Goal: Task Accomplishment & Management: Manage account settings

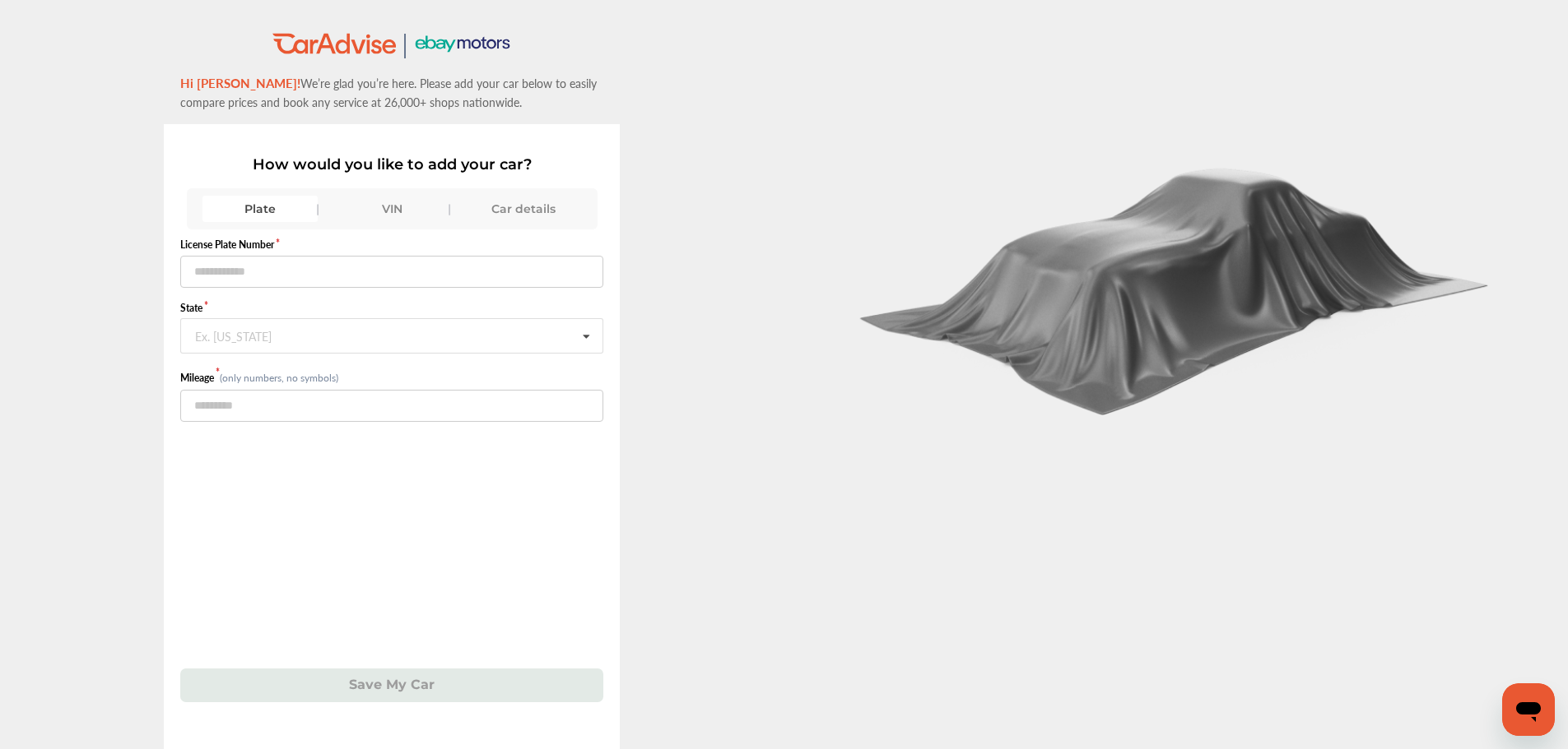
click at [388, 211] on div "VIN" at bounding box center [391, 209] width 115 height 27
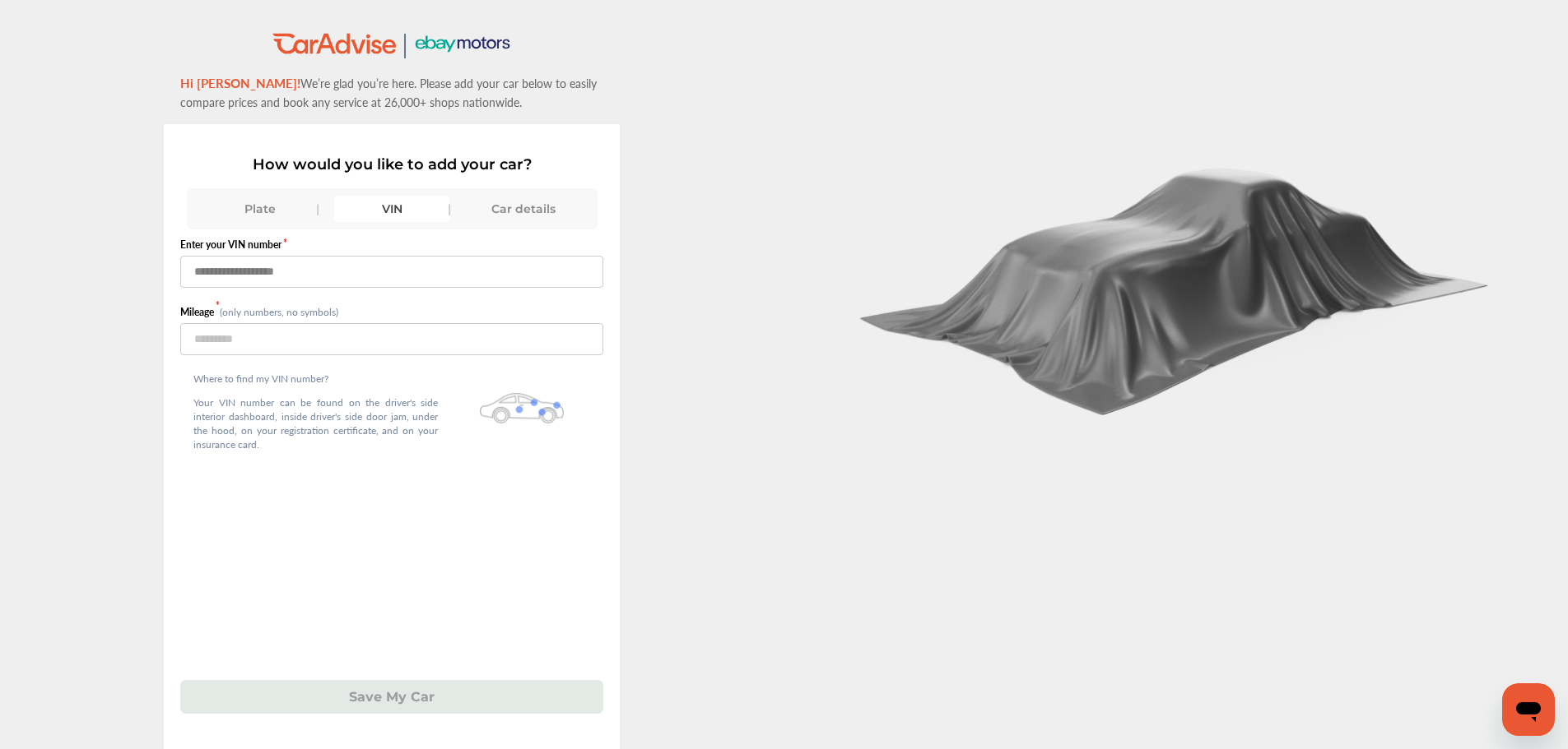
click at [360, 275] on input "text" at bounding box center [391, 271] width 423 height 32
paste input "**********"
type input "**********"
click at [275, 353] on input "number" at bounding box center [391, 339] width 423 height 32
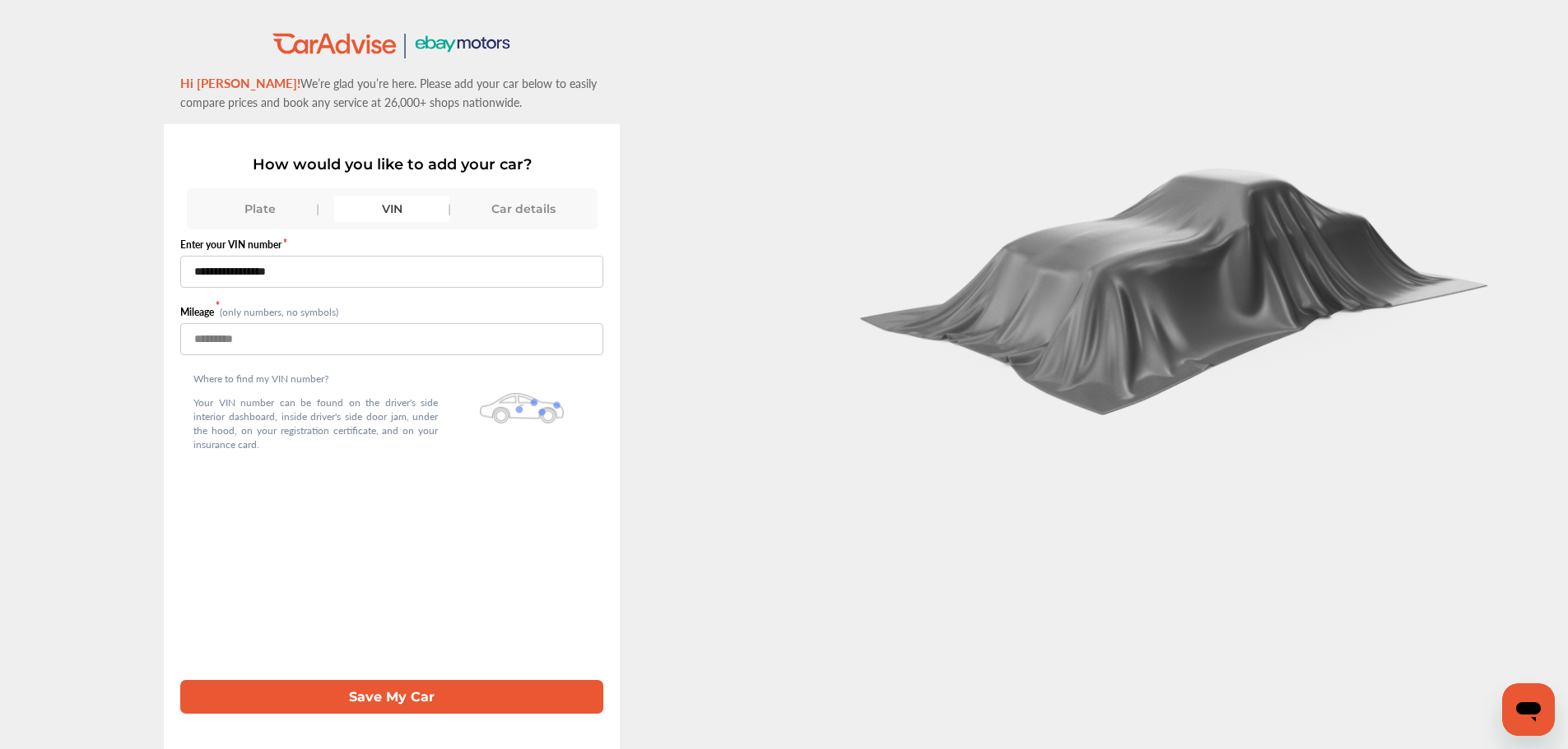
type input "*****"
click at [451, 702] on button "Save My Car" at bounding box center [391, 697] width 423 height 34
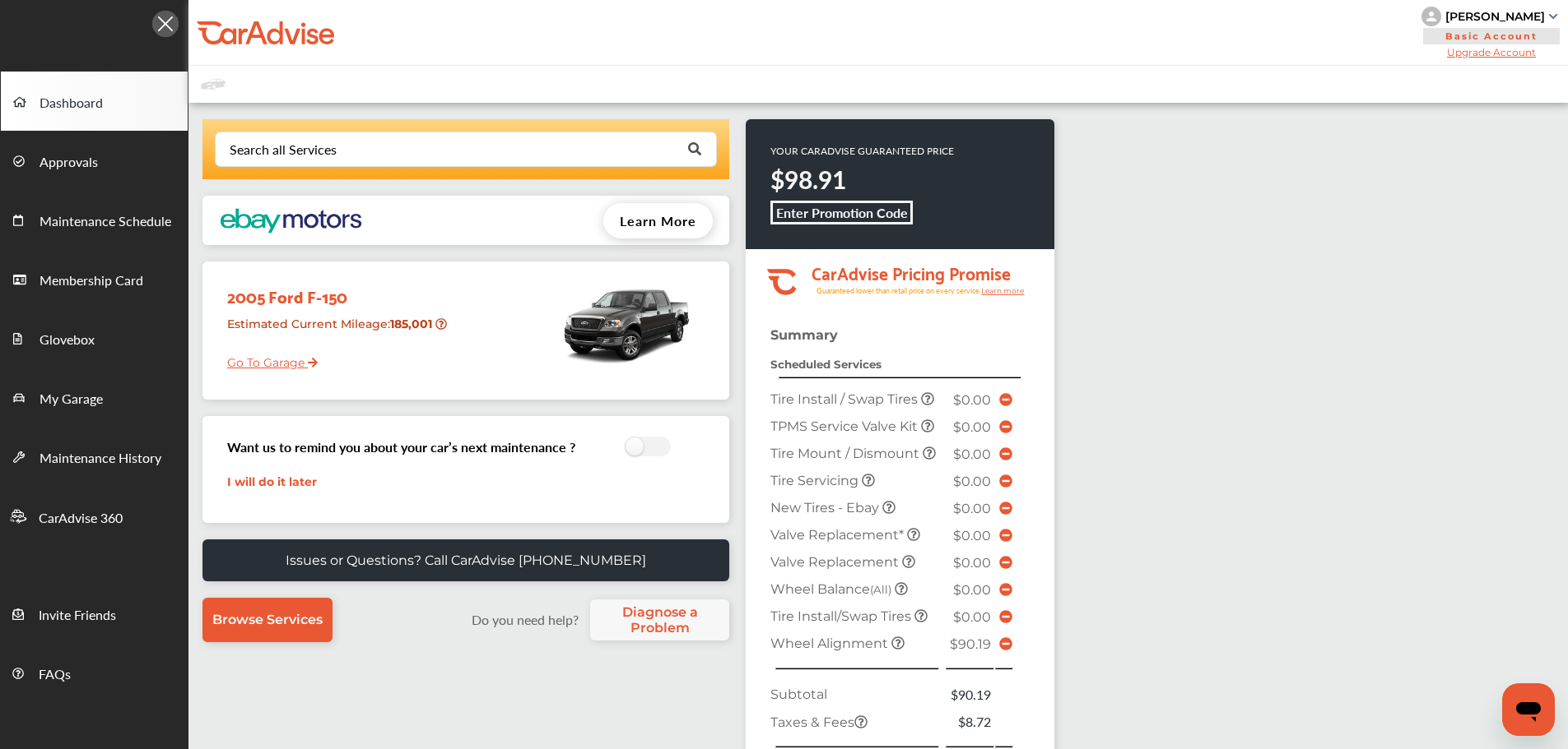
click at [1445, 9] on div "[PERSON_NAME]" at bounding box center [1495, 17] width 100 height 15
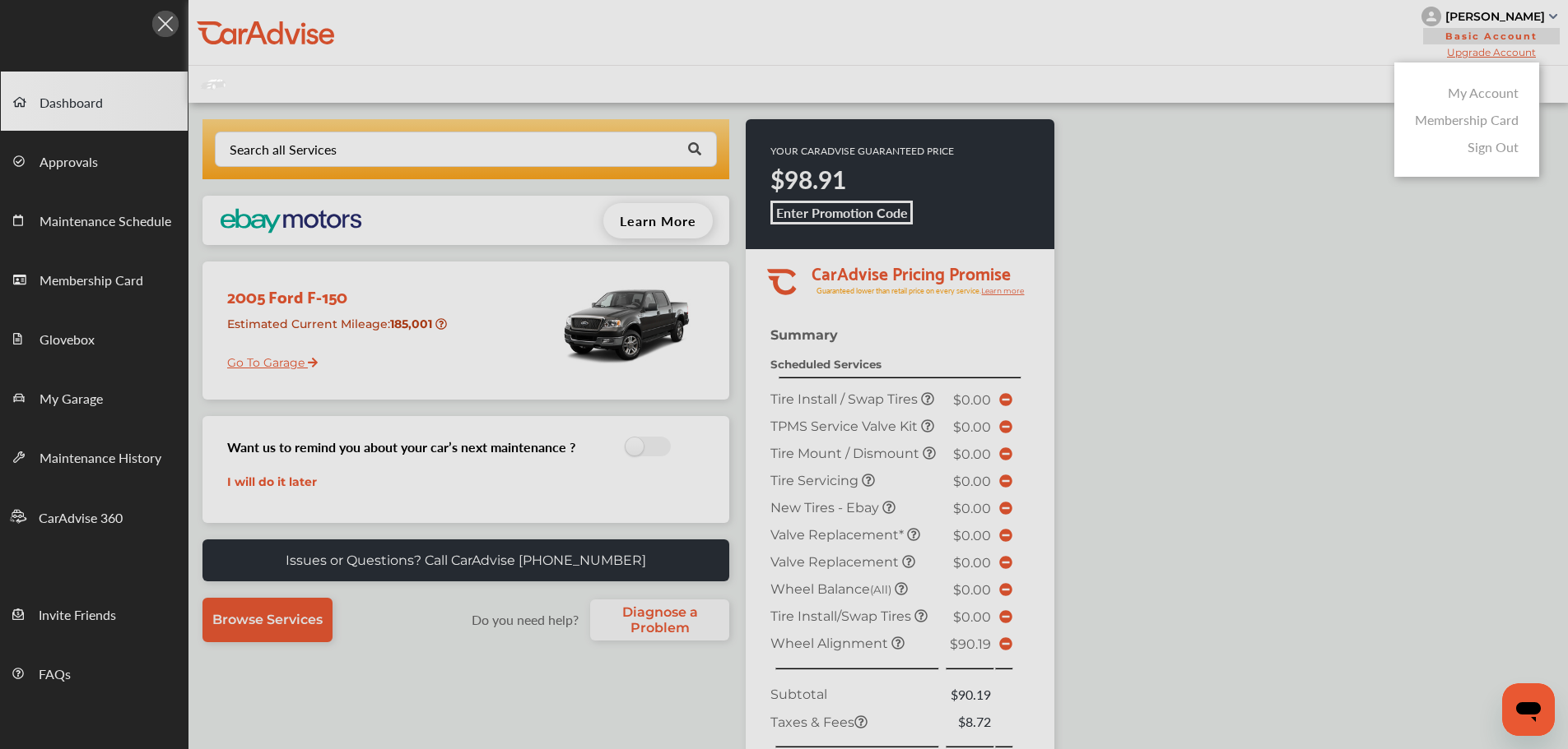
click at [1462, 80] on div "My Account" at bounding box center [1466, 92] width 112 height 27
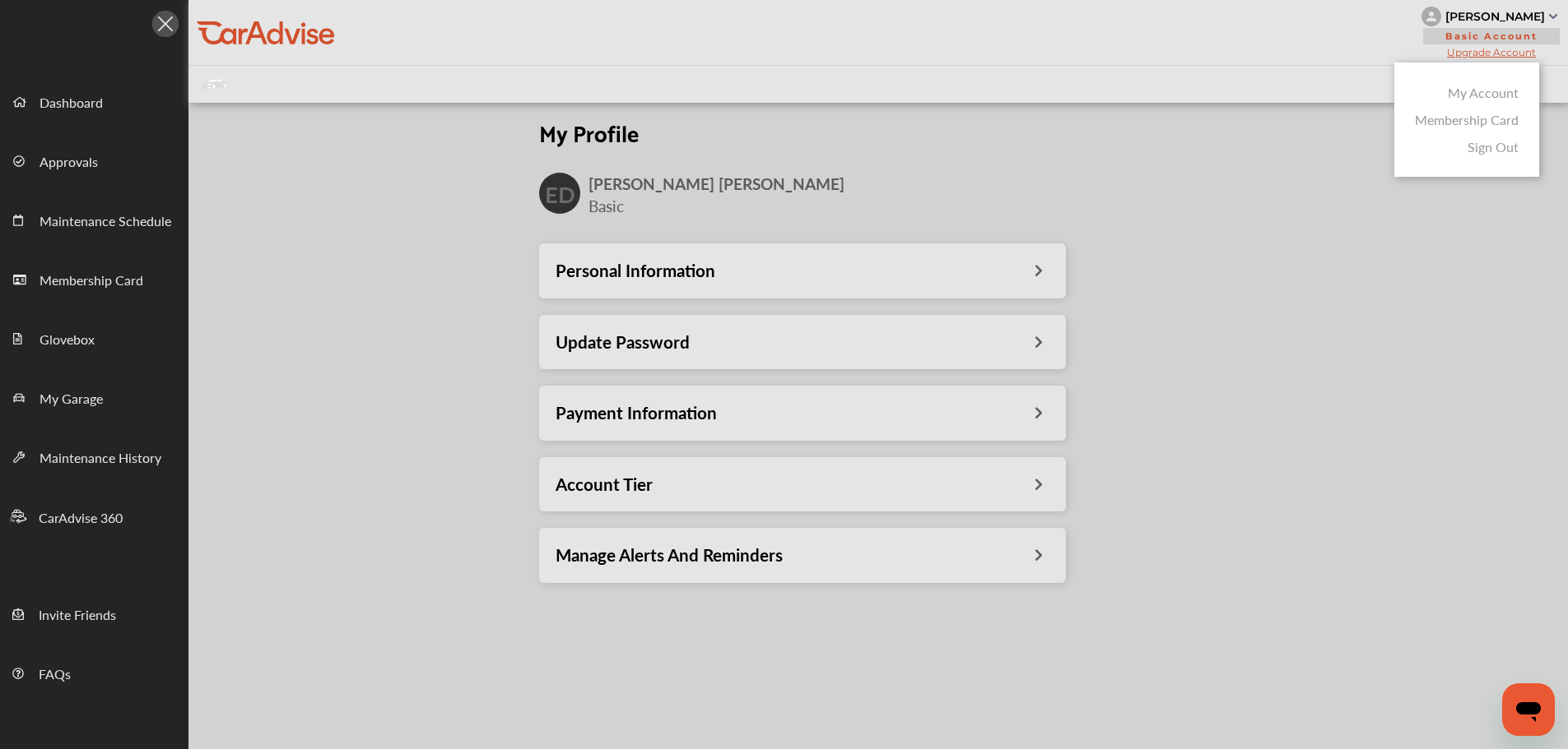
click at [1463, 99] on link "My Account" at bounding box center [1482, 92] width 71 height 19
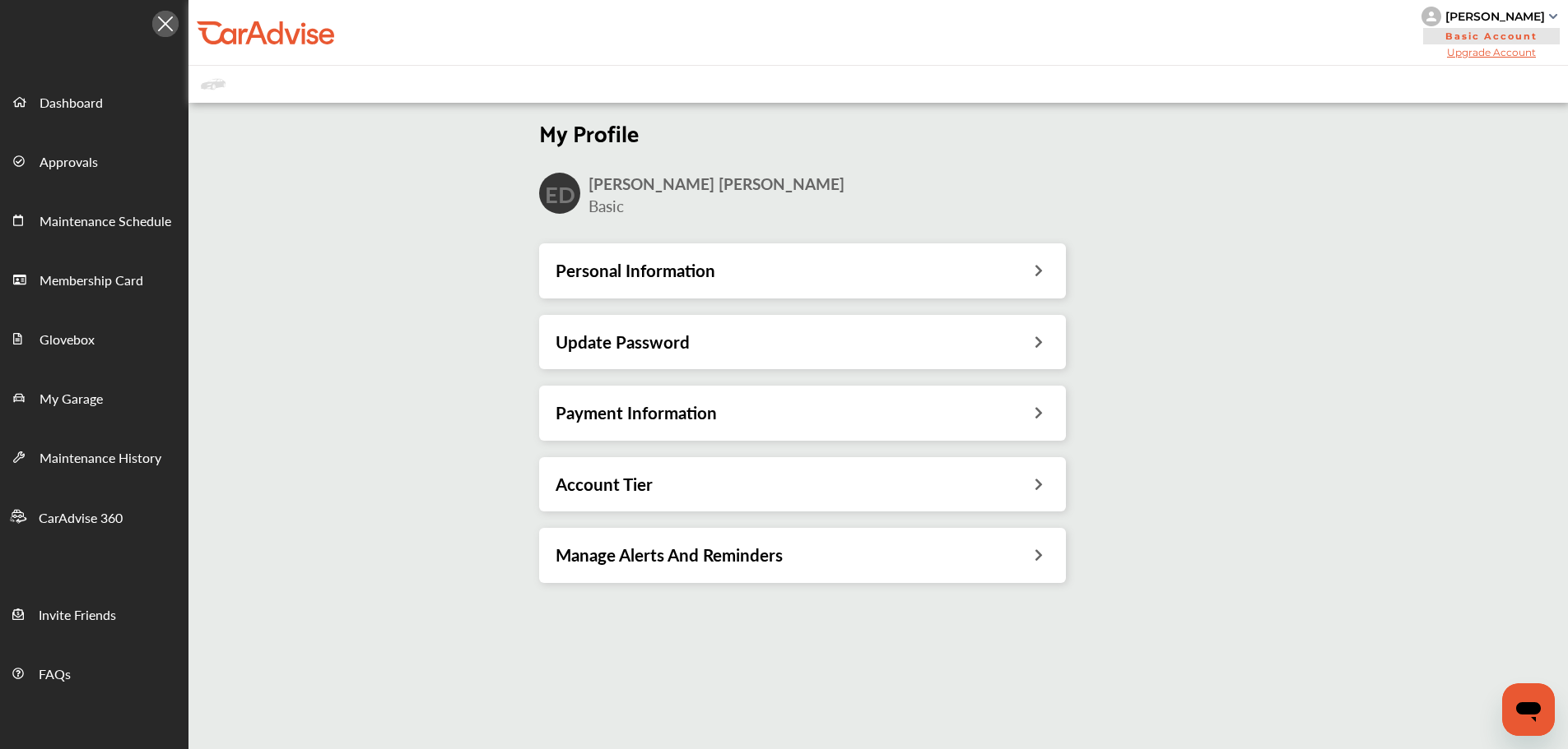
click at [610, 416] on h3 "Payment Information" at bounding box center [636, 413] width 162 height 22
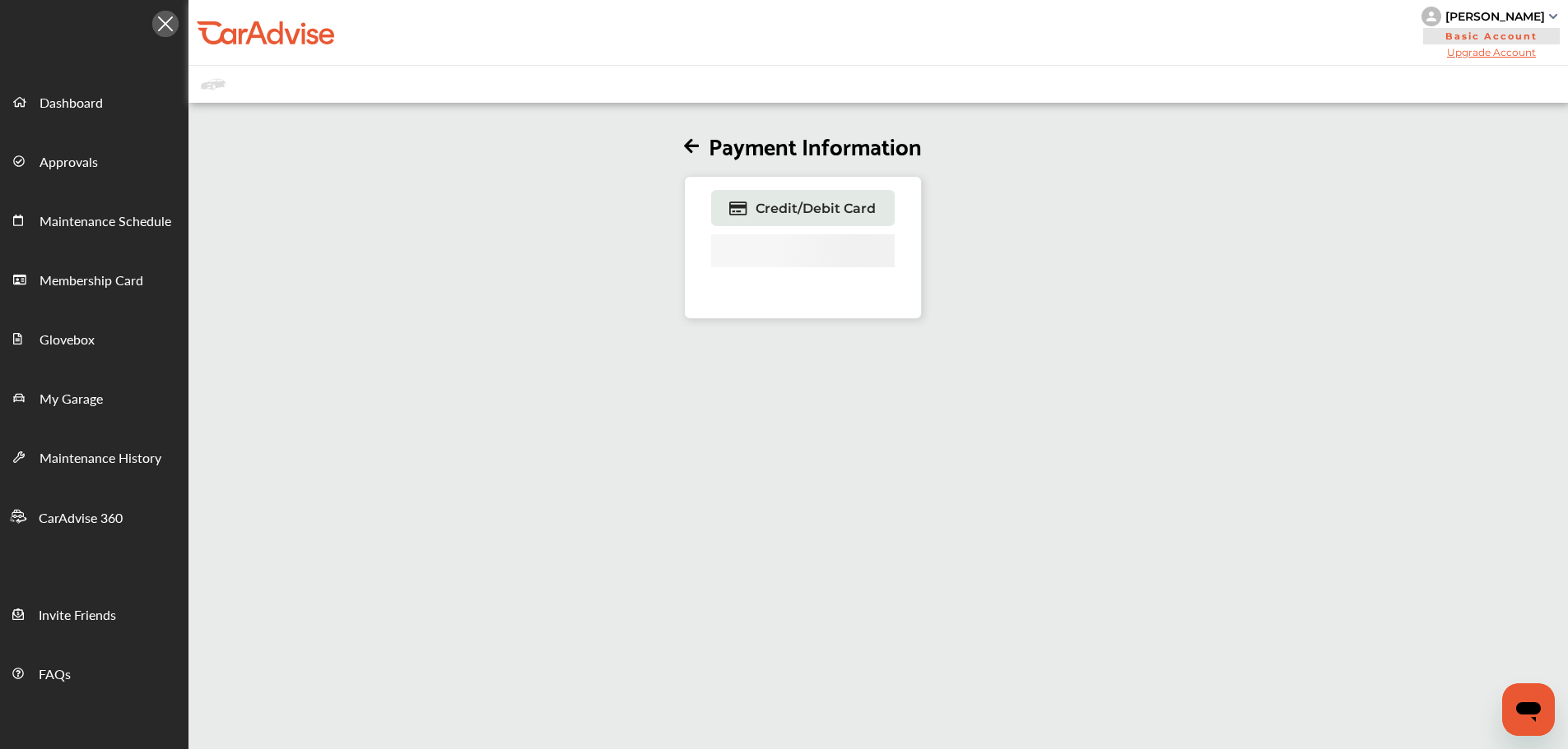
click at [689, 148] on icon at bounding box center [691, 146] width 15 height 17
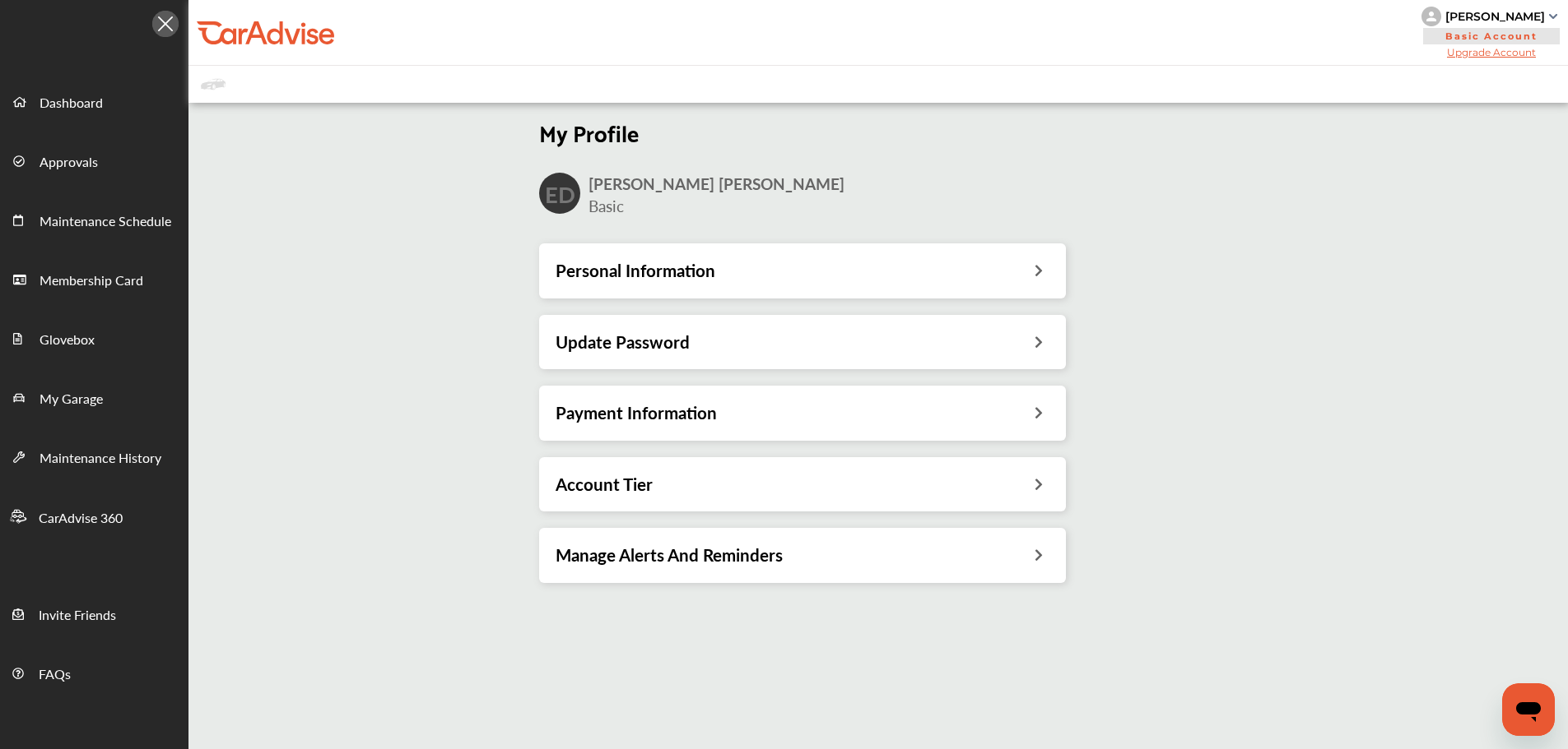
click at [743, 415] on div "Payment Information" at bounding box center [802, 413] width 494 height 22
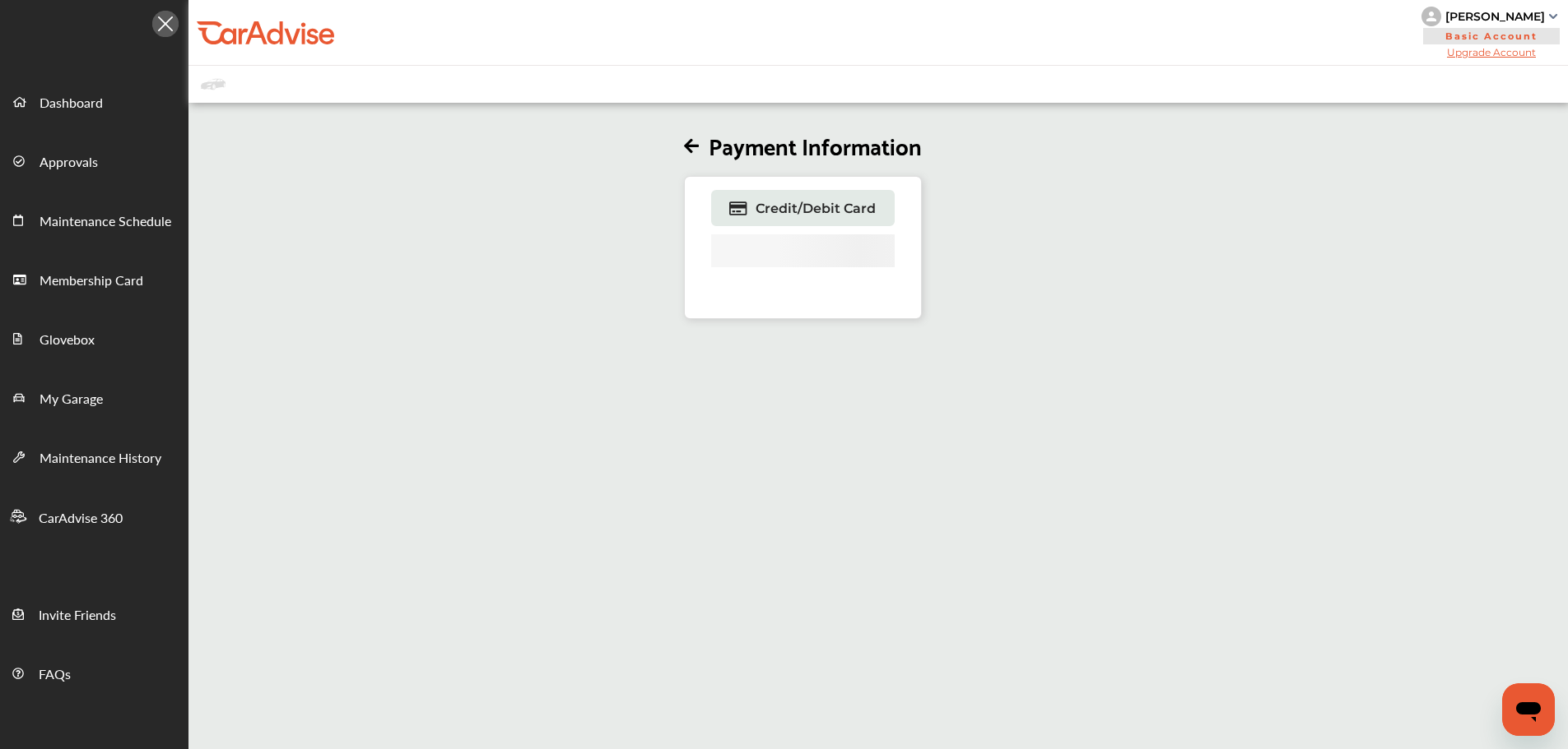
click at [695, 143] on icon at bounding box center [691, 146] width 15 height 17
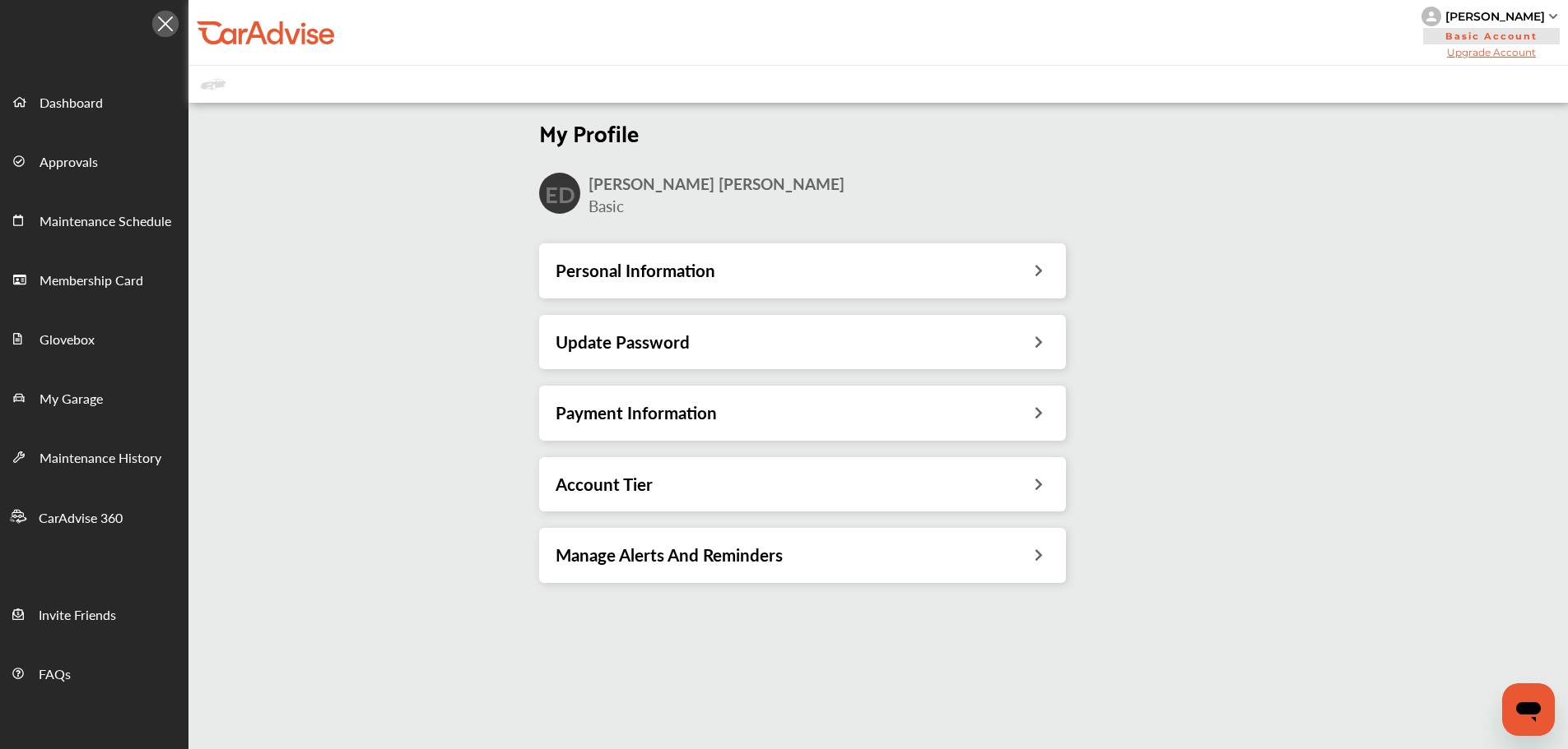
click at [709, 337] on div "Update Password" at bounding box center [802, 342] width 494 height 22
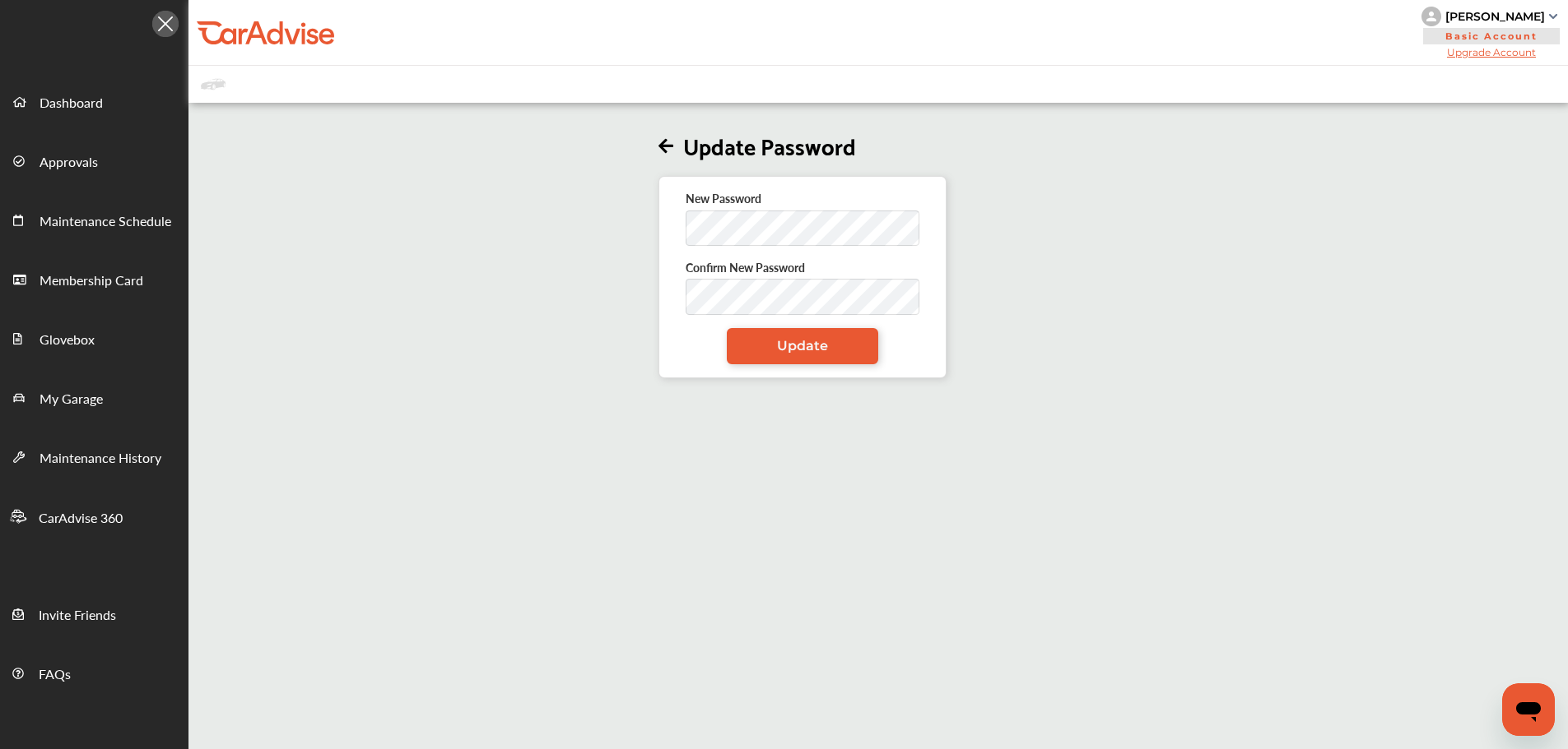
click at [738, 249] on form "New Password Confirm New Password Update" at bounding box center [802, 276] width 234 height 174
click at [738, 338] on link "Update" at bounding box center [803, 345] width 152 height 36
